Goal: Task Accomplishment & Management: Complete application form

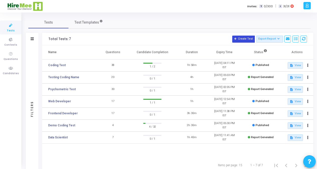
click at [243, 37] on button "Create Test" at bounding box center [243, 39] width 23 height 7
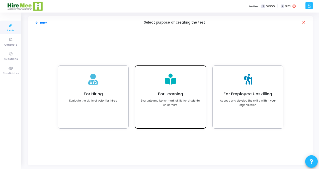
click at [178, 97] on div "For Learning Evaluate and benchmark skills for students or learners" at bounding box center [170, 98] width 59 height 15
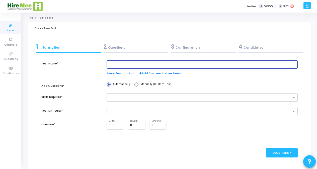
click at [156, 66] on input "text" at bounding box center [202, 65] width 187 height 4
type input "A"
type input "HireMee _Advance Coding Test"
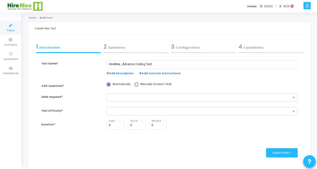
click at [125, 72] on span "Add Description" at bounding box center [120, 73] width 27 height 4
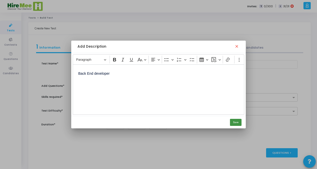
click at [237, 123] on button "Save" at bounding box center [236, 122] width 12 height 7
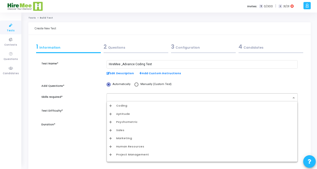
click at [126, 96] on input "text" at bounding box center [200, 98] width 182 height 4
click at [120, 107] on span "Coding" at bounding box center [121, 106] width 11 height 4
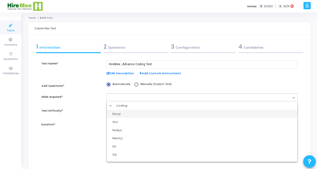
click at [124, 113] on div "Mysql" at bounding box center [203, 114] width 182 height 4
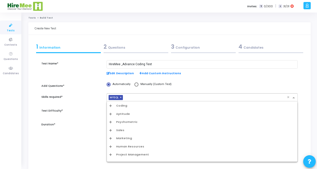
click at [261, 96] on input "text" at bounding box center [206, 98] width 162 height 4
click at [124, 104] on span "Coding" at bounding box center [121, 106] width 11 height 4
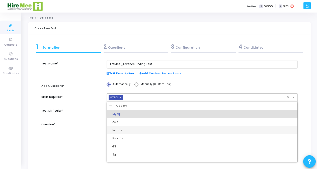
click at [122, 131] on div "Node.js" at bounding box center [203, 130] width 182 height 4
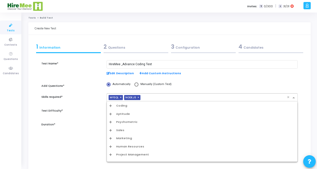
click at [157, 95] on div "× MYSQL × NODE.JS" at bounding box center [197, 98] width 180 height 8
click at [123, 107] on span "Coding" at bounding box center [121, 106] width 11 height 4
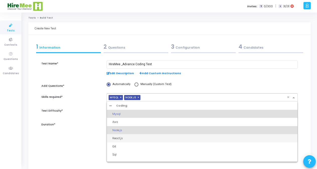
click at [120, 139] on div "React.js" at bounding box center [203, 138] width 182 height 4
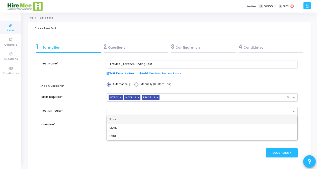
click at [119, 111] on input "text" at bounding box center [200, 112] width 182 height 4
click at [114, 119] on span "Easy" at bounding box center [112, 119] width 7 height 4
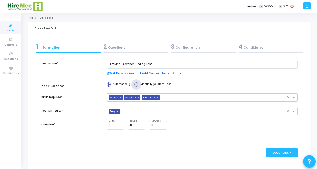
click at [135, 85] on span at bounding box center [136, 84] width 4 height 4
click at [135, 85] on input "Manually (Custom Test)" at bounding box center [136, 84] width 4 height 4
radio input "true"
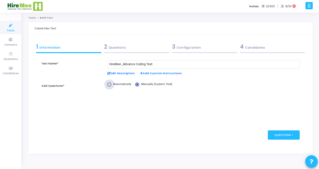
click at [109, 84] on span at bounding box center [109, 84] width 0 height 0
click at [109, 84] on input "Automatically" at bounding box center [109, 84] width 4 height 4
radio input "true"
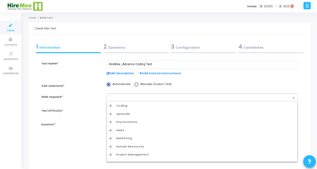
click at [116, 98] on input "text" at bounding box center [200, 98] width 182 height 4
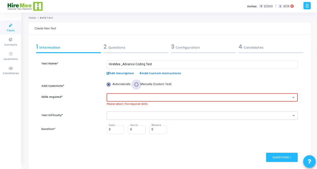
click at [135, 84] on span at bounding box center [136, 84] width 4 height 4
click at [135, 84] on input "Manually (Custom Test)" at bounding box center [136, 84] width 4 height 4
radio input "true"
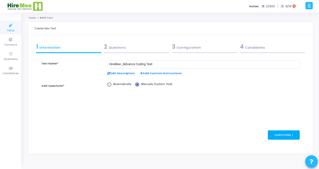
click at [284, 134] on div "Questions >" at bounding box center [284, 134] width 32 height 9
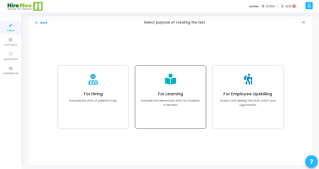
click at [160, 84] on div "For Learning Evaluate and benchmark skills for students or learners" at bounding box center [170, 97] width 70 height 63
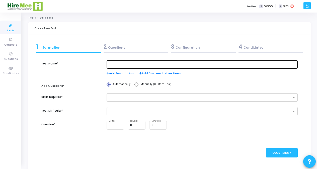
click at [127, 66] on div at bounding box center [202, 63] width 187 height 9
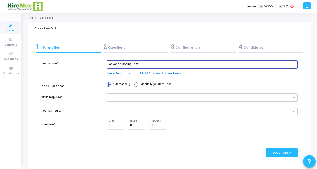
type input "Advance Coding Test"
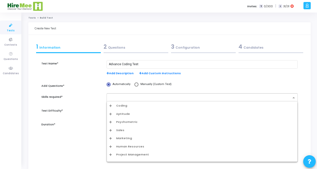
click at [117, 96] on div at bounding box center [199, 98] width 184 height 6
click at [119, 105] on span "Coding" at bounding box center [121, 106] width 11 height 4
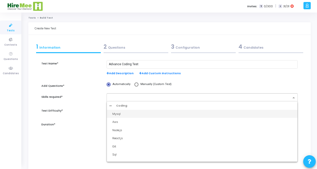
click at [118, 114] on div "Mysql" at bounding box center [203, 114] width 182 height 4
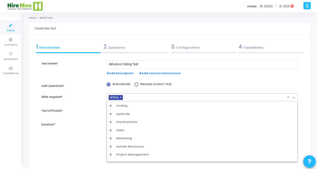
click at [133, 98] on input "text" at bounding box center [206, 98] width 162 height 4
click at [120, 107] on span "Coding" at bounding box center [121, 106] width 11 height 4
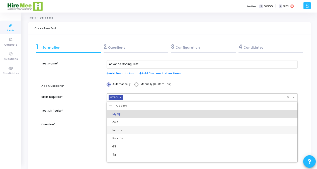
click at [120, 130] on div "Node.js" at bounding box center [203, 130] width 182 height 4
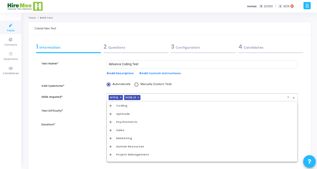
click at [152, 98] on input "text" at bounding box center [214, 98] width 144 height 4
click at [125, 106] on span "Coding" at bounding box center [121, 106] width 11 height 4
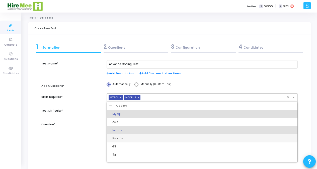
click at [117, 138] on div "React.js" at bounding box center [203, 138] width 182 height 4
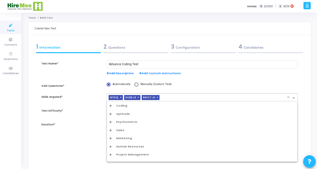
click at [165, 98] on input "text" at bounding box center [223, 98] width 125 height 4
click at [123, 107] on span "Coding" at bounding box center [121, 106] width 11 height 4
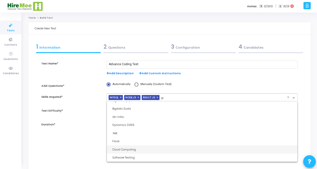
scroll to position [225, 0]
type input "py"
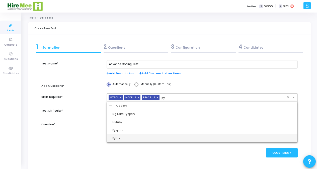
click at [122, 138] on div "Python" at bounding box center [203, 138] width 182 height 4
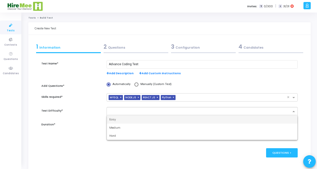
click at [128, 111] on input "text" at bounding box center [200, 112] width 182 height 4
click at [115, 118] on span "Easy" at bounding box center [112, 119] width 7 height 4
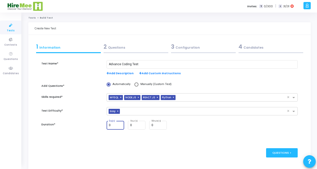
click at [112, 126] on input "0" at bounding box center [116, 126] width 14 height 4
type input "1"
type input "2"
click at [136, 124] on input "0" at bounding box center [137, 126] width 14 height 4
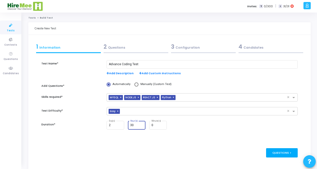
type input "3"
click at [275, 152] on div "Questions >" at bounding box center [282, 152] width 32 height 9
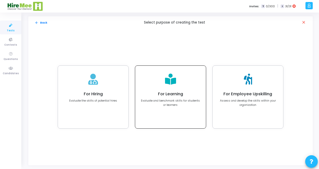
click at [175, 99] on p "Evaluate and benchmark skills for students or learners" at bounding box center [170, 103] width 59 height 8
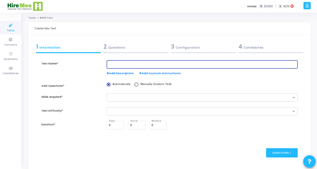
click at [130, 65] on input "text" at bounding box center [202, 65] width 187 height 4
type input "Advance Coding Test"
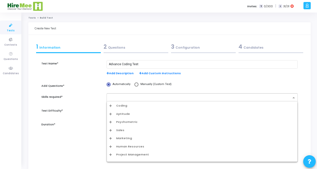
click at [123, 96] on input "text" at bounding box center [200, 98] width 182 height 4
click at [122, 106] on span "Coding" at bounding box center [121, 106] width 11 height 4
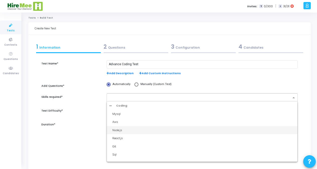
click at [117, 131] on div "Node.js" at bounding box center [203, 130] width 182 height 4
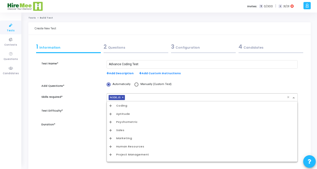
click at [130, 99] on input "text" at bounding box center [207, 98] width 160 height 4
click at [120, 105] on span "Coding" at bounding box center [121, 106] width 11 height 4
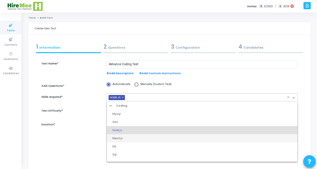
click at [117, 137] on div "React.js" at bounding box center [203, 138] width 182 height 4
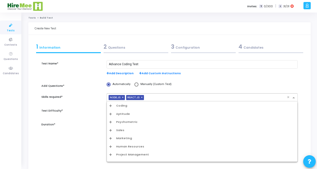
click at [149, 99] on input "text" at bounding box center [216, 98] width 141 height 4
click at [124, 105] on span "Coding" at bounding box center [121, 106] width 11 height 4
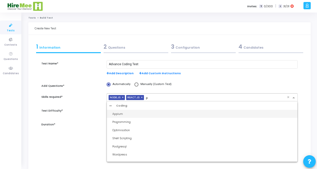
type input "py"
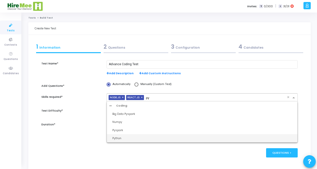
click at [118, 137] on div "Python" at bounding box center [203, 138] width 182 height 4
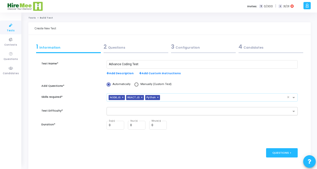
click at [127, 112] on input "text" at bounding box center [200, 112] width 182 height 4
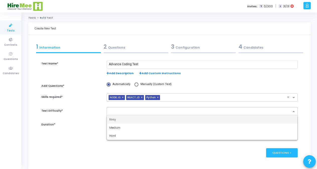
click at [118, 119] on div "Easy" at bounding box center [202, 119] width 191 height 8
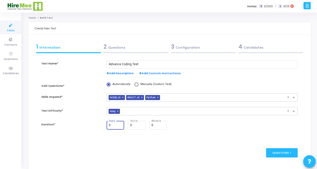
click at [113, 125] on input "0" at bounding box center [116, 126] width 14 height 4
type input "1"
click at [280, 152] on div "Questions >" at bounding box center [282, 152] width 32 height 9
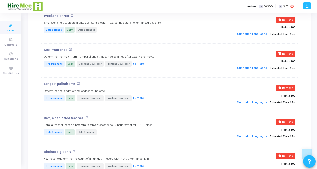
scroll to position [2210, 0]
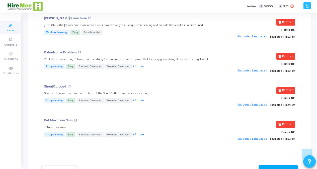
click at [279, 165] on div "Configuration >" at bounding box center [277, 169] width 39 height 9
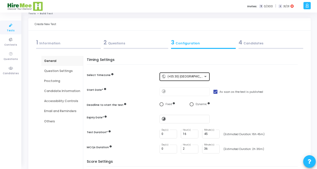
scroll to position [0, 0]
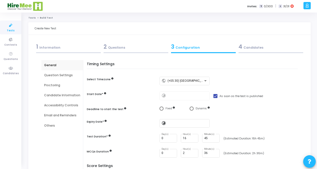
click at [163, 96] on mat-icon "timelapse" at bounding box center [164, 96] width 6 height 6
click at [215, 97] on span at bounding box center [215, 96] width 4 height 4
click at [215, 98] on input "As soon as the test is published" at bounding box center [215, 98] width 0 height 0
checkbox input "false"
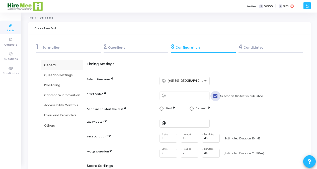
type input "[DATE] 8:40 AM"
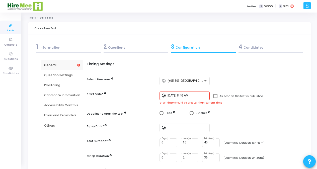
click at [195, 96] on input "[DATE] 8:40 AM" at bounding box center [187, 96] width 40 height 4
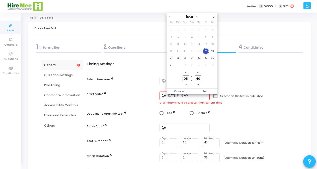
click at [187, 79] on input "08" at bounding box center [185, 78] width 7 height 7
type input "0"
type input "38"
type input "0"
type input "14"
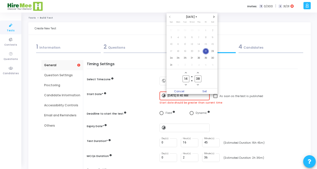
click at [199, 78] on input "38" at bounding box center [198, 78] width 7 height 7
type input "30"
click at [203, 91] on span "Set" at bounding box center [205, 91] width 26 height 6
type input "[DATE] 2:30 PM"
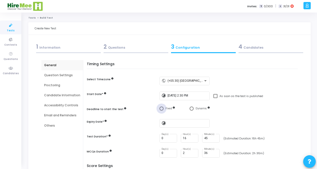
click at [161, 109] on span "Select confirmation" at bounding box center [161, 109] width 4 height 4
click at [161, 109] on input "Fixed" at bounding box center [161, 109] width 4 height 4
radio input "true"
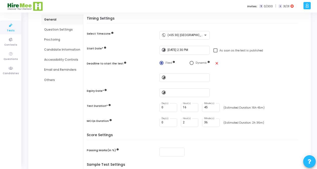
scroll to position [46, 0]
click at [177, 77] on input at bounding box center [187, 77] width 40 height 4
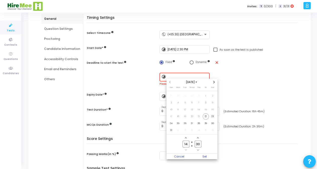
scroll to position [0, 0]
click at [248, 68] on div at bounding box center [158, 84] width 317 height 169
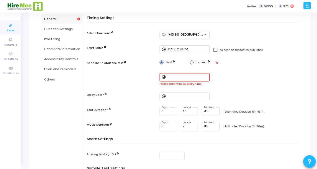
click at [177, 77] on input at bounding box center [187, 77] width 40 height 4
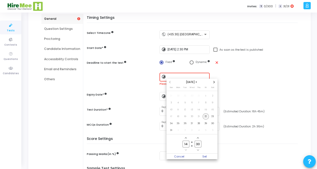
click at [205, 115] on span "22" at bounding box center [206, 116] width 6 height 6
click at [188, 143] on input "14" at bounding box center [185, 144] width 7 height 7
type input "1"
type input "16"
click at [204, 155] on span "Set" at bounding box center [205, 157] width 26 height 6
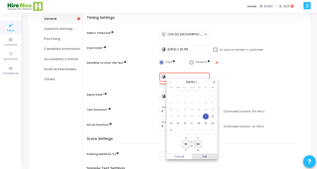
type input "[DATE] 4:30 PM"
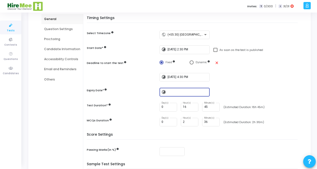
click at [173, 91] on input at bounding box center [187, 92] width 40 height 4
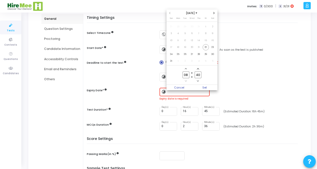
scroll to position [0, 0]
click at [204, 86] on span "Set" at bounding box center [205, 88] width 26 height 6
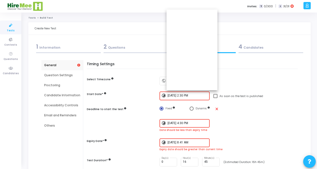
scroll to position [46, 0]
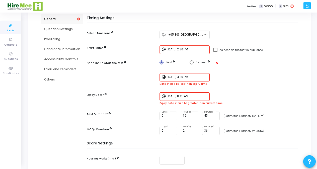
click at [196, 95] on input "[DATE] 8:41 AM" at bounding box center [187, 97] width 40 height 4
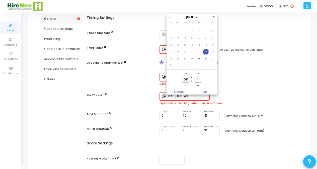
scroll to position [0, 0]
click at [212, 54] on span "23" at bounding box center [213, 52] width 6 height 6
click at [205, 90] on span "Set" at bounding box center [205, 92] width 26 height 6
type input "[DATE] 8:41 AM"
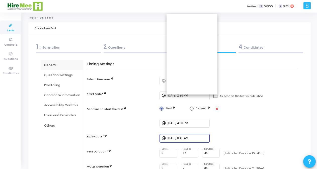
scroll to position [46, 0]
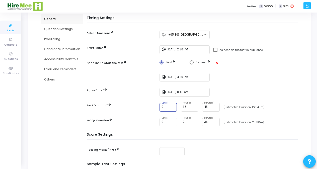
click at [168, 108] on input "0" at bounding box center [168, 107] width 14 height 4
click at [187, 107] on input "16" at bounding box center [190, 107] width 14 height 4
type input "1"
type input "2"
click at [207, 105] on input "45" at bounding box center [211, 107] width 14 height 4
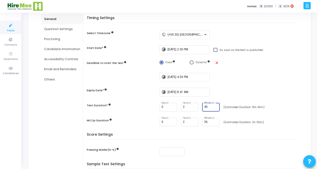
type input "4"
type input "30"
click at [186, 122] on input "2" at bounding box center [190, 122] width 14 height 4
type input "0"
click at [206, 122] on input "36" at bounding box center [211, 122] width 14 height 4
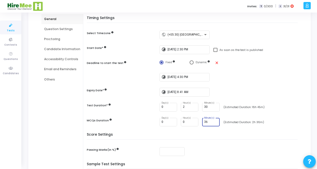
type input "3"
type input "00"
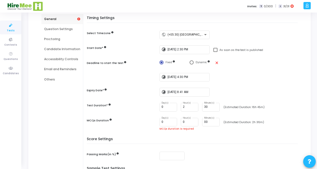
click at [207, 140] on div "Score Settings Passing Marks(in %)" at bounding box center [193, 152] width 208 height 30
click at [187, 121] on input "0" at bounding box center [190, 122] width 14 height 4
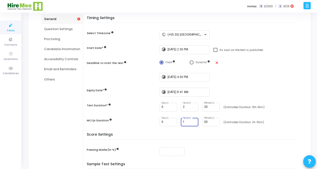
type input "1"
drag, startPoint x: 316, startPoint y: 76, endPoint x: 319, endPoint y: 102, distance: 26.0
click at [317, 102] on html "GRD [PERSON_NAME] D Settings Account settings and more Log Out My Profile My Ta…" at bounding box center [158, 38] width 317 height 169
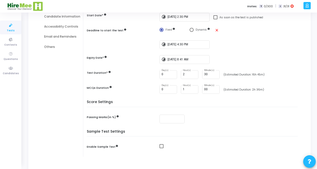
scroll to position [81, 0]
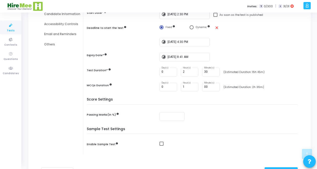
click at [282, 91] on div "0 Day(s) 1 Hour(s) 00 Minute(s) (Estimated Duration: 2h 36m)" at bounding box center [229, 87] width 141 height 9
click at [165, 116] on input "number" at bounding box center [171, 117] width 21 height 4
type input "50"
click at [161, 143] on span at bounding box center [161, 144] width 4 height 4
click at [161, 146] on input "checkbox" at bounding box center [161, 146] width 0 height 0
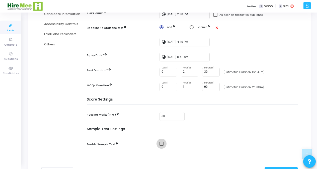
checkbox input "true"
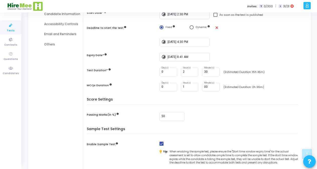
scroll to position [128, 0]
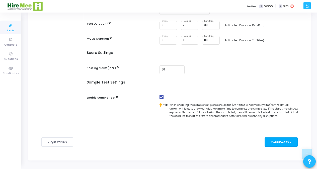
click at [269, 140] on div "Candidates >" at bounding box center [280, 141] width 33 height 9
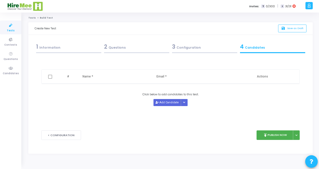
click at [50, 76] on span at bounding box center [50, 77] width 4 height 4
click at [178, 103] on button "Add Candidate" at bounding box center [167, 102] width 28 height 7
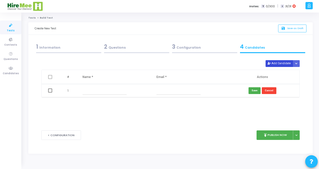
click at [281, 63] on button "Add Candidate" at bounding box center [279, 63] width 28 height 7
click at [296, 62] on icon "Button group with nested dropdown" at bounding box center [296, 63] width 2 height 3
click at [180, 123] on div "< Configuration publish Publish Now Publish Later" at bounding box center [170, 135] width 258 height 25
click at [296, 62] on icon "Button group with nested dropdown" at bounding box center [296, 63] width 2 height 3
click at [286, 74] on button "Upload Candidate List" at bounding box center [278, 72] width 38 height 7
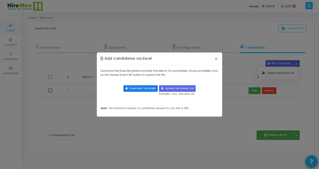
click at [145, 86] on button "Download Template" at bounding box center [140, 88] width 34 height 7
click at [295, 25] on ngb-modal-window "Add Candidates via Excel × Download the Excel template and enter the details fo…" at bounding box center [159, 84] width 319 height 169
